Goal: Task Accomplishment & Management: Use online tool/utility

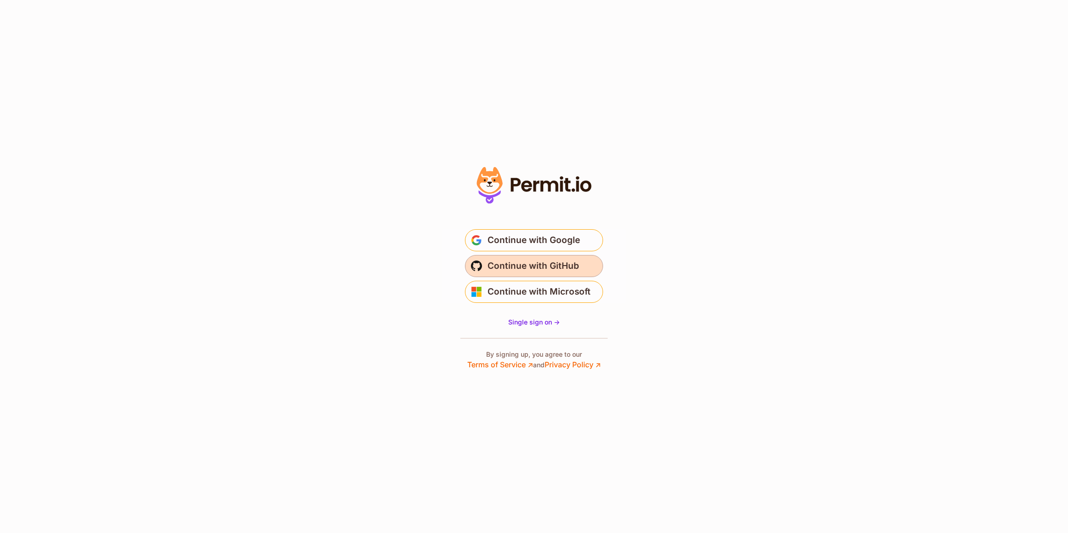
click at [513, 267] on span "Continue with GitHub" at bounding box center [533, 266] width 92 height 15
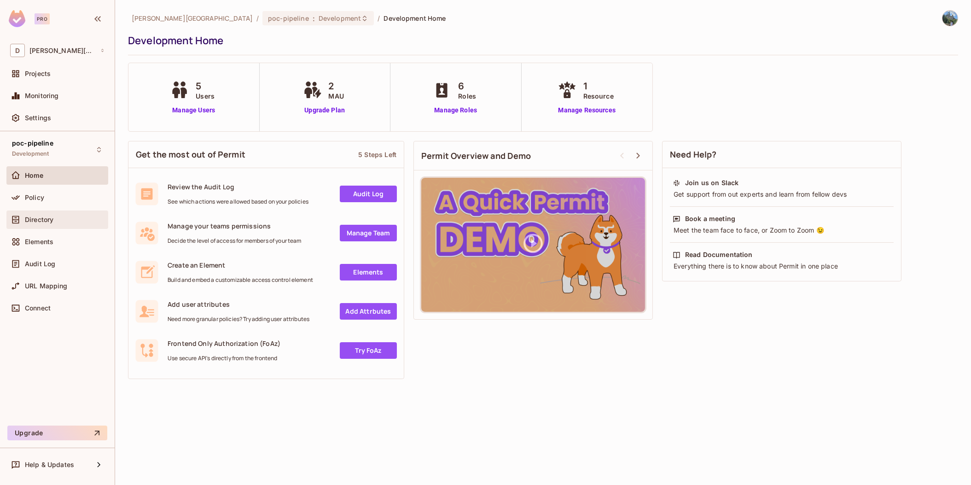
click at [40, 220] on span "Directory" at bounding box center [39, 219] width 29 height 7
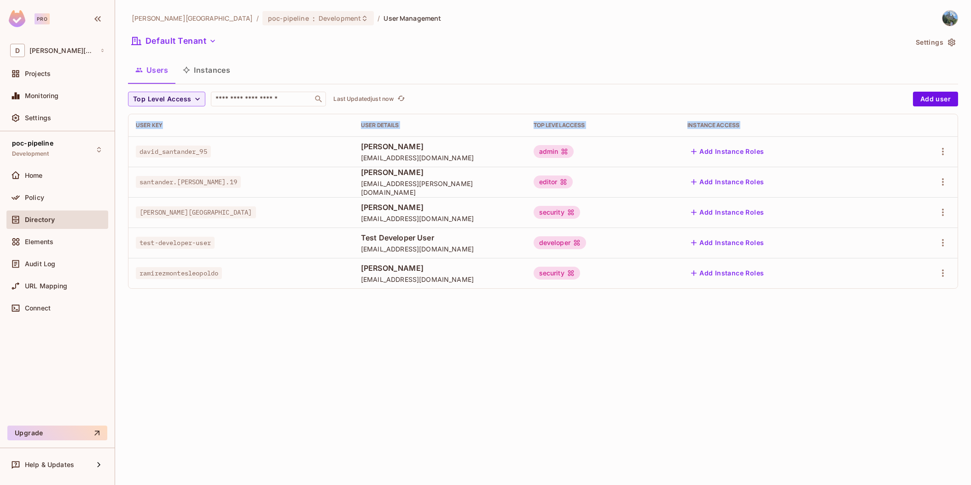
drag, startPoint x: 134, startPoint y: 137, endPoint x: 884, endPoint y: 279, distance: 763.0
click at [884, 279] on tbody "david_santander_95 [PERSON_NAME] [EMAIL_ADDRESS][DOMAIN_NAME] admin Add Instanc…" at bounding box center [542, 212] width 829 height 152
drag, startPoint x: 884, startPoint y: 279, endPoint x: 823, endPoint y: 343, distance: 88.5
click at [823, 343] on div "[PERSON_NAME][GEOGRAPHIC_DATA] / poc-pipeline : Development / User Management D…" at bounding box center [543, 242] width 856 height 485
click at [645, 356] on div "[PERSON_NAME][GEOGRAPHIC_DATA] / poc-pipeline : Development / User Management D…" at bounding box center [543, 242] width 856 height 485
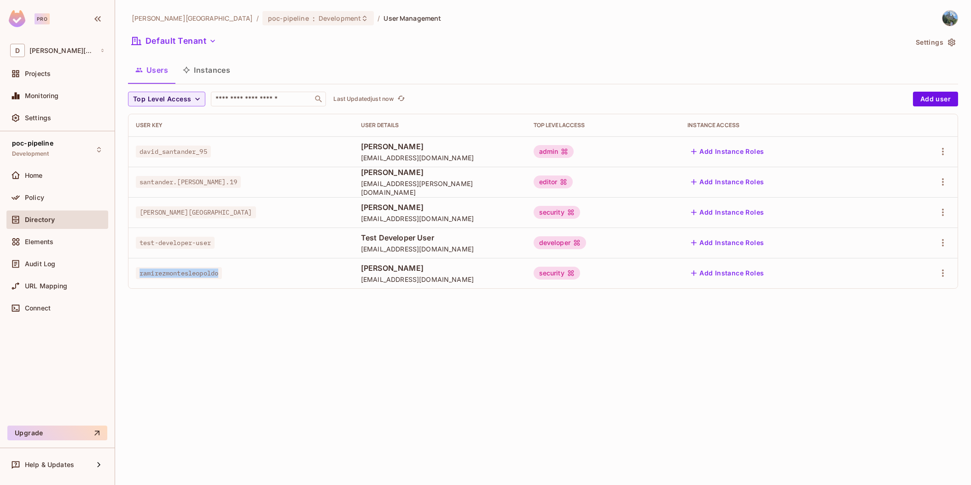
drag, startPoint x: 137, startPoint y: 275, endPoint x: 241, endPoint y: 279, distance: 103.7
click at [241, 279] on td "ramirezmontesleopoldo" at bounding box center [240, 273] width 225 height 30
drag, startPoint x: 241, startPoint y: 279, endPoint x: 267, endPoint y: 323, distance: 51.2
click at [267, 323] on div "[PERSON_NAME][GEOGRAPHIC_DATA] / poc-pipeline : Development / User Management D…" at bounding box center [543, 242] width 856 height 485
click at [192, 272] on span "ramirezmontesleopoldo" at bounding box center [179, 273] width 86 height 12
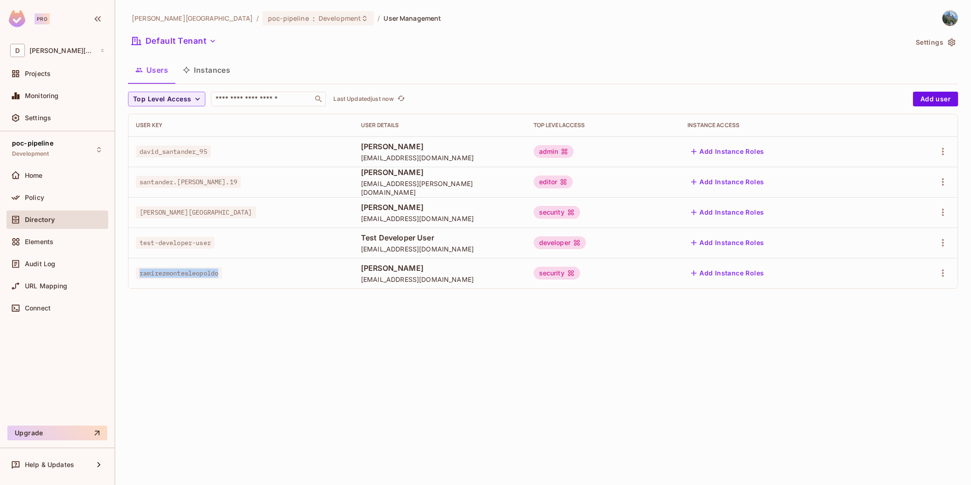
click at [192, 272] on span "ramirezmontesleopoldo" at bounding box center [179, 273] width 86 height 12
drag, startPoint x: 192, startPoint y: 272, endPoint x: 183, endPoint y: 292, distance: 22.5
click at [183, 292] on div "Top Level Access ​ Last Updated just now Add user User Key User Details Top Lev…" at bounding box center [543, 194] width 830 height 204
click at [580, 273] on div "security" at bounding box center [556, 272] width 46 height 13
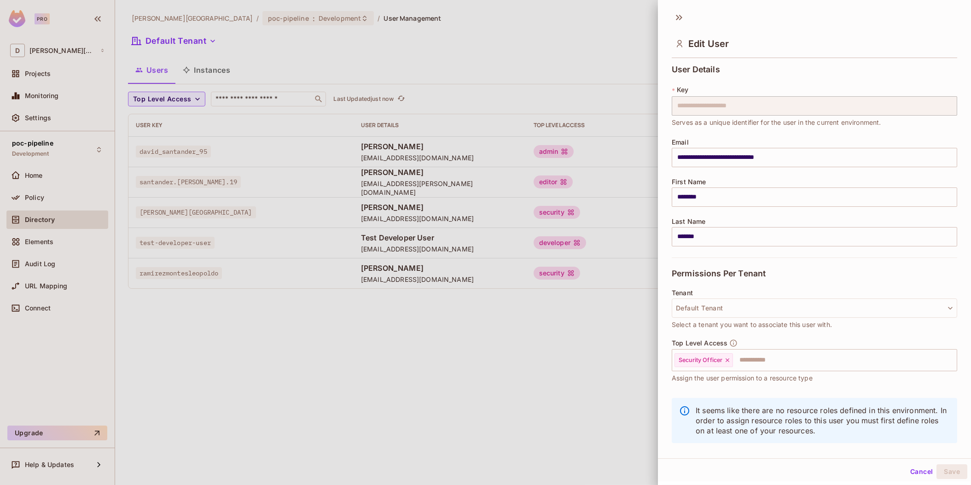
drag, startPoint x: 613, startPoint y: 273, endPoint x: 623, endPoint y: 284, distance: 15.0
click at [623, 284] on div at bounding box center [485, 242] width 971 height 485
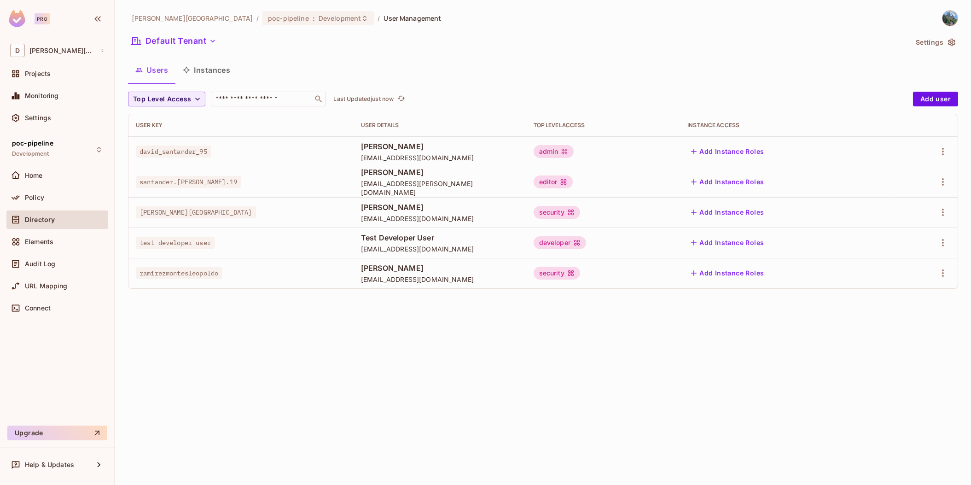
click at [580, 271] on div "security" at bounding box center [556, 272] width 46 height 13
click at [580, 273] on div "security" at bounding box center [556, 272] width 46 height 13
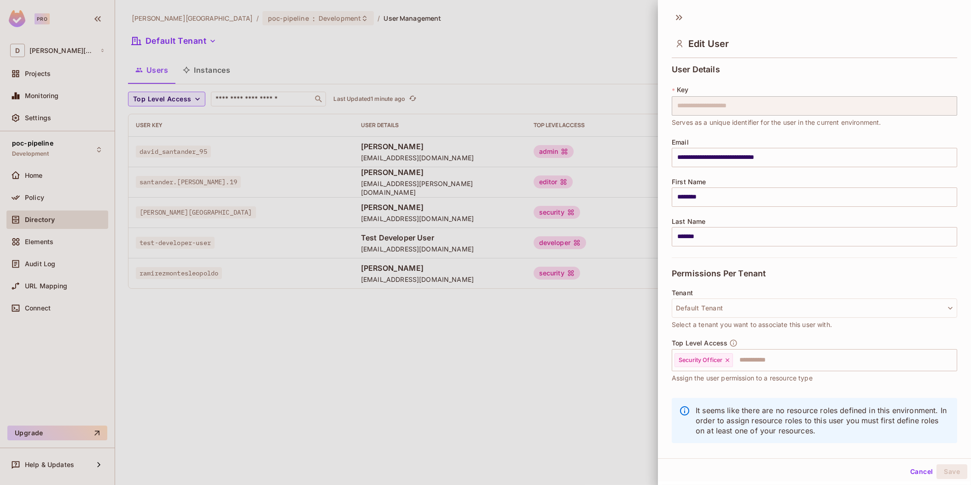
click at [378, 370] on div at bounding box center [485, 242] width 971 height 485
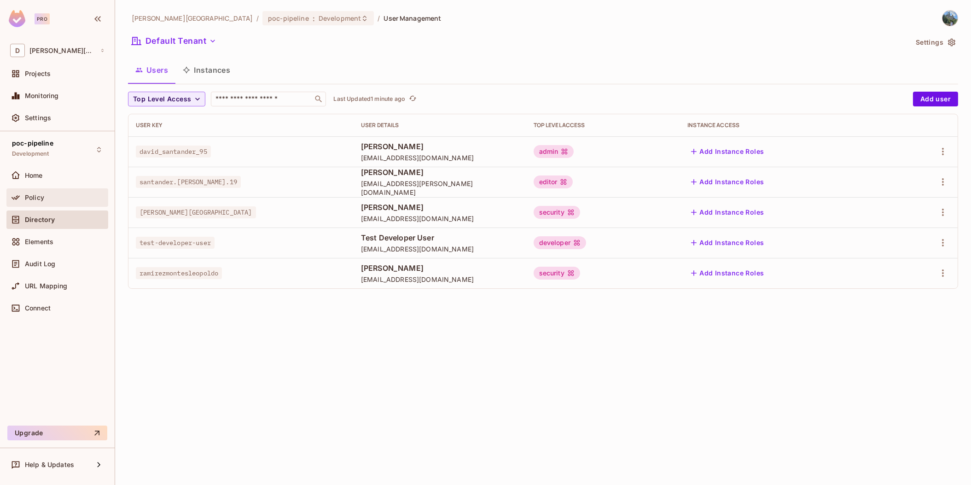
click at [34, 205] on div "Policy" at bounding box center [57, 197] width 102 height 18
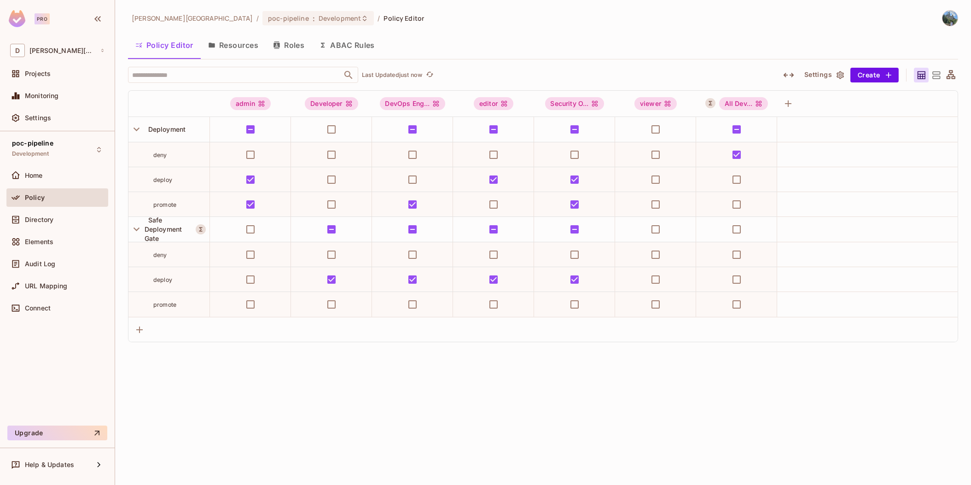
click at [336, 42] on button "ABAC Rules" at bounding box center [347, 45] width 70 height 23
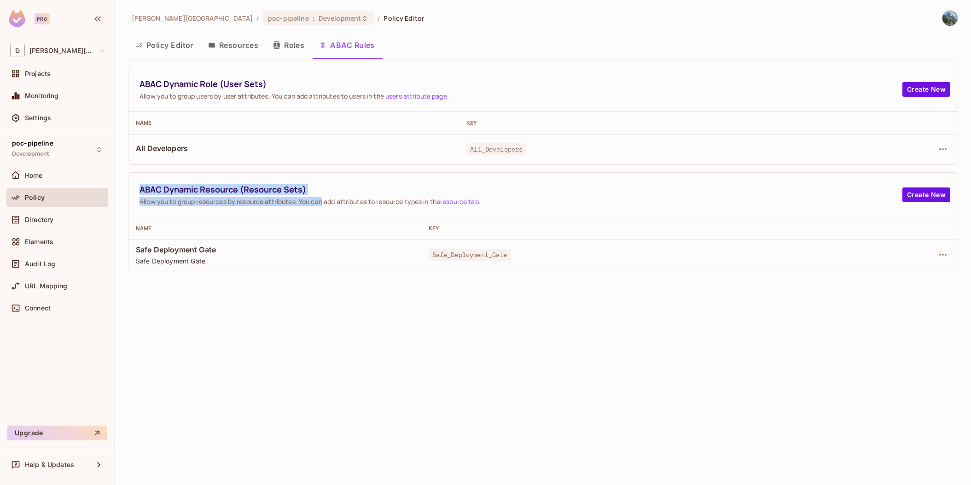
drag, startPoint x: 134, startPoint y: 192, endPoint x: 323, endPoint y: 195, distance: 188.7
click at [323, 195] on div "ABAC Dynamic Resource (Resource Sets) Allow you to group resources by resource …" at bounding box center [542, 195] width 829 height 45
drag, startPoint x: 323, startPoint y: 195, endPoint x: 313, endPoint y: 187, distance: 12.5
click at [313, 187] on span "ABAC Dynamic Resource (Resource Sets)" at bounding box center [520, 190] width 763 height 12
click at [291, 188] on span "ABAC Dynamic Resource (Resource Sets)" at bounding box center [520, 190] width 763 height 12
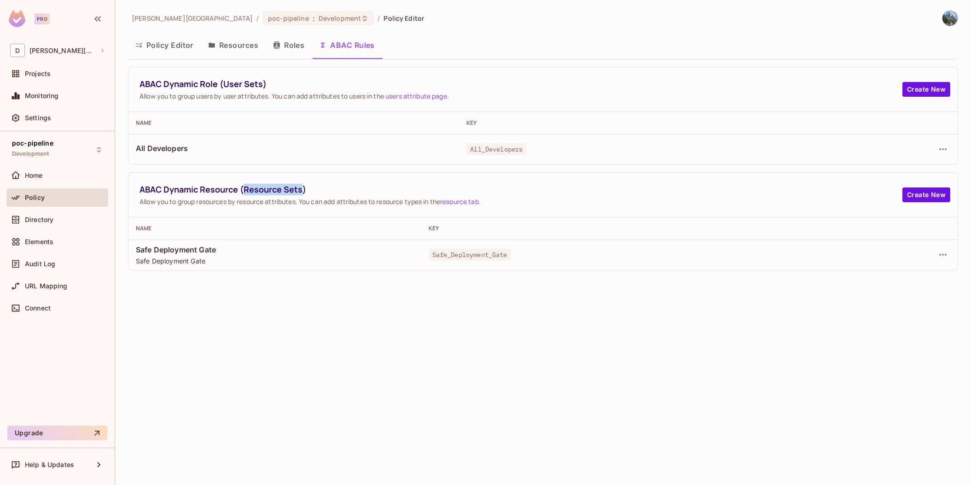
drag, startPoint x: 244, startPoint y: 188, endPoint x: 300, endPoint y: 190, distance: 55.2
click at [300, 190] on span "ABAC Dynamic Resource (Resource Sets)" at bounding box center [520, 190] width 763 height 12
click at [200, 263] on span "Safe Deployment Gate" at bounding box center [275, 260] width 278 height 9
drag, startPoint x: 131, startPoint y: 246, endPoint x: 223, endPoint y: 260, distance: 93.0
click at [223, 260] on td "Safe Deployment Gate Safe Deployment Gate" at bounding box center [274, 254] width 293 height 30
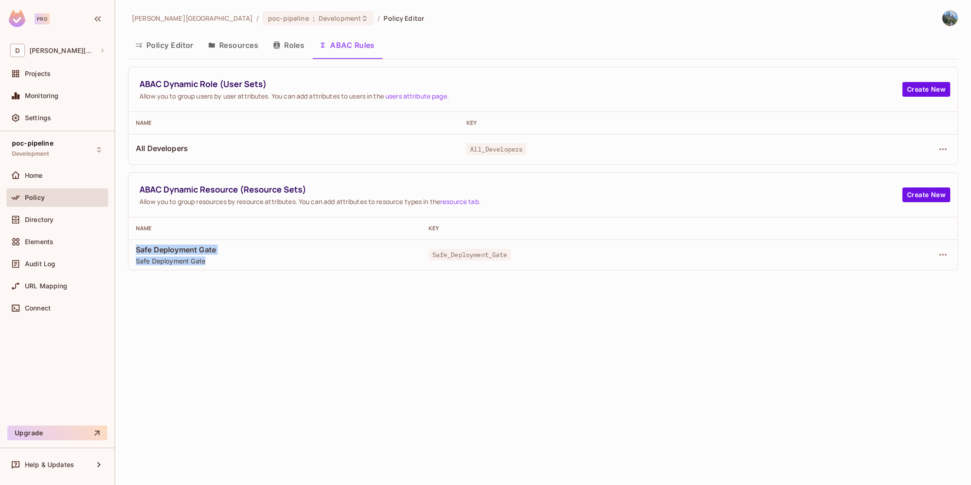
drag, startPoint x: 223, startPoint y: 260, endPoint x: 239, endPoint y: 262, distance: 16.3
click at [239, 262] on span "Safe Deployment Gate" at bounding box center [275, 260] width 278 height 9
click at [221, 264] on td "Safe Deployment Gate Safe Deployment Gate" at bounding box center [274, 254] width 293 height 30
click at [135, 248] on td "Safe Deployment Gate Safe Deployment Gate" at bounding box center [274, 254] width 293 height 30
drag, startPoint x: 137, startPoint y: 249, endPoint x: 220, endPoint y: 246, distance: 83.4
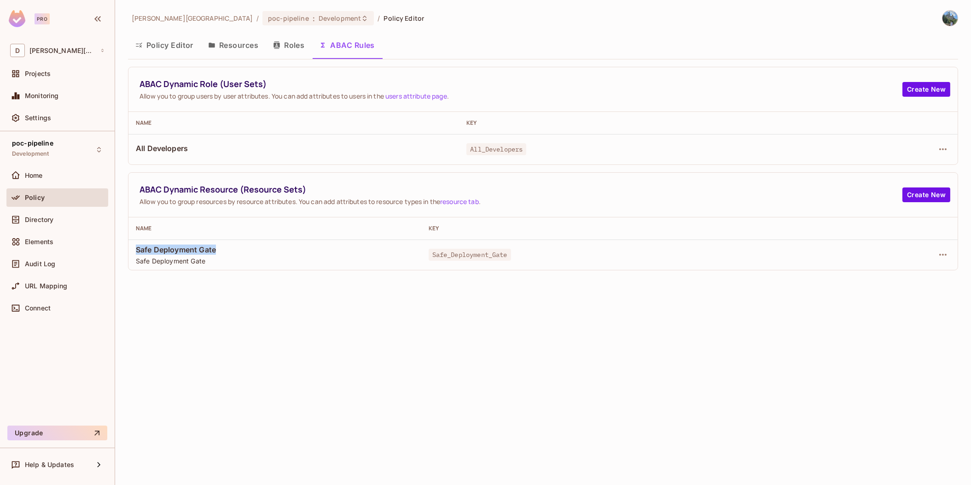
click at [220, 246] on span "Safe Deployment Gate" at bounding box center [275, 249] width 278 height 10
drag, startPoint x: 220, startPoint y: 246, endPoint x: 207, endPoint y: 255, distance: 16.1
click at [207, 255] on div "Safe Deployment Gate Safe Deployment Gate" at bounding box center [275, 254] width 278 height 21
click at [195, 251] on span "Safe Deployment Gate" at bounding box center [275, 249] width 278 height 10
click at [946, 258] on icon "button" at bounding box center [942, 254] width 11 height 11
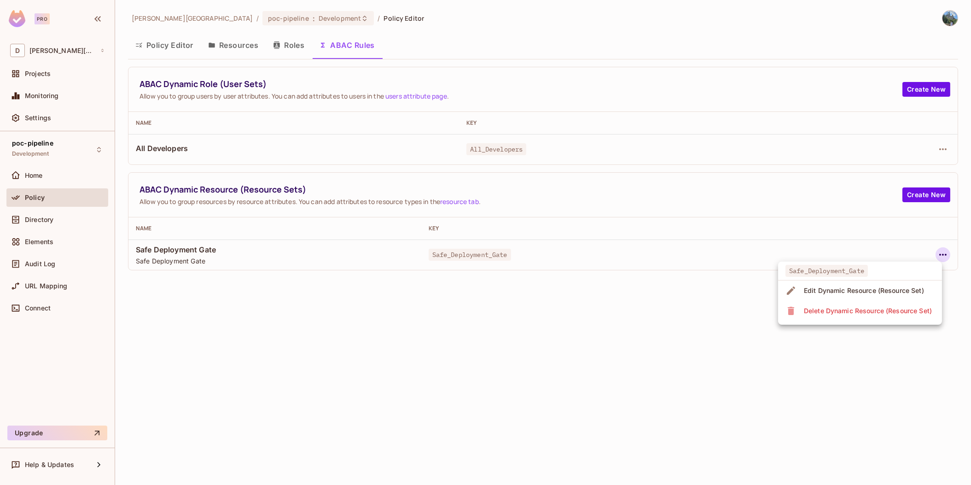
click at [866, 286] on div "Edit Dynamic Resource (Resource Set)" at bounding box center [864, 290] width 120 height 9
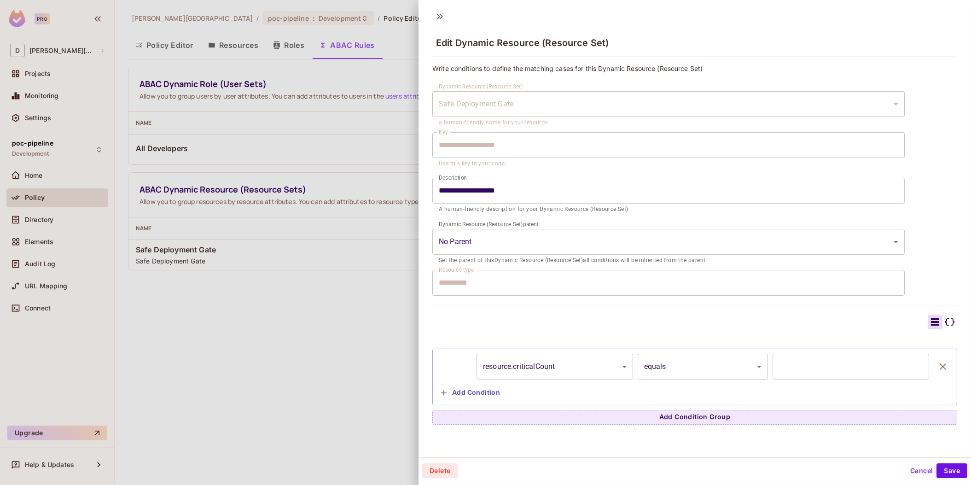
scroll to position [1, 0]
click at [328, 354] on div at bounding box center [485, 242] width 971 height 485
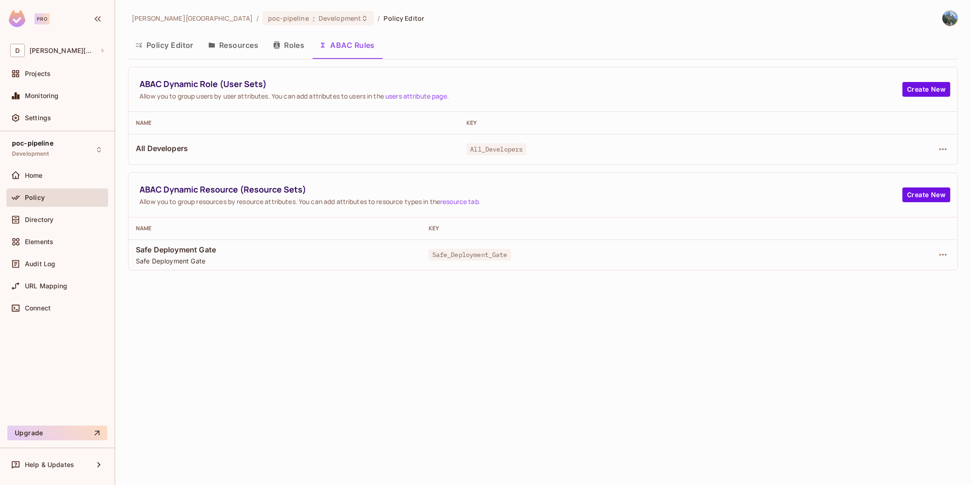
click at [935, 257] on div at bounding box center [895, 254] width 110 height 15
click at [939, 255] on icon "button" at bounding box center [942, 254] width 11 height 11
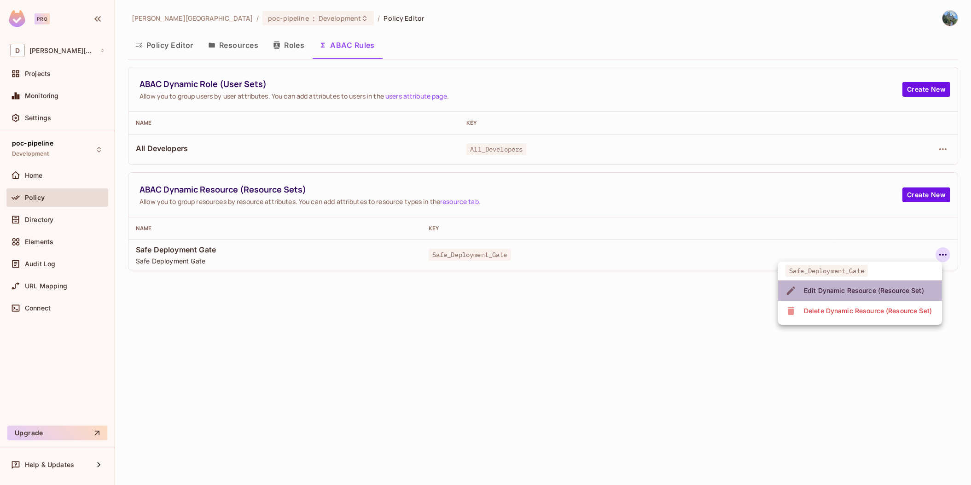
click at [862, 294] on div "Edit Dynamic Resource (Resource Set)" at bounding box center [864, 290] width 120 height 9
